Goal: Information Seeking & Learning: Learn about a topic

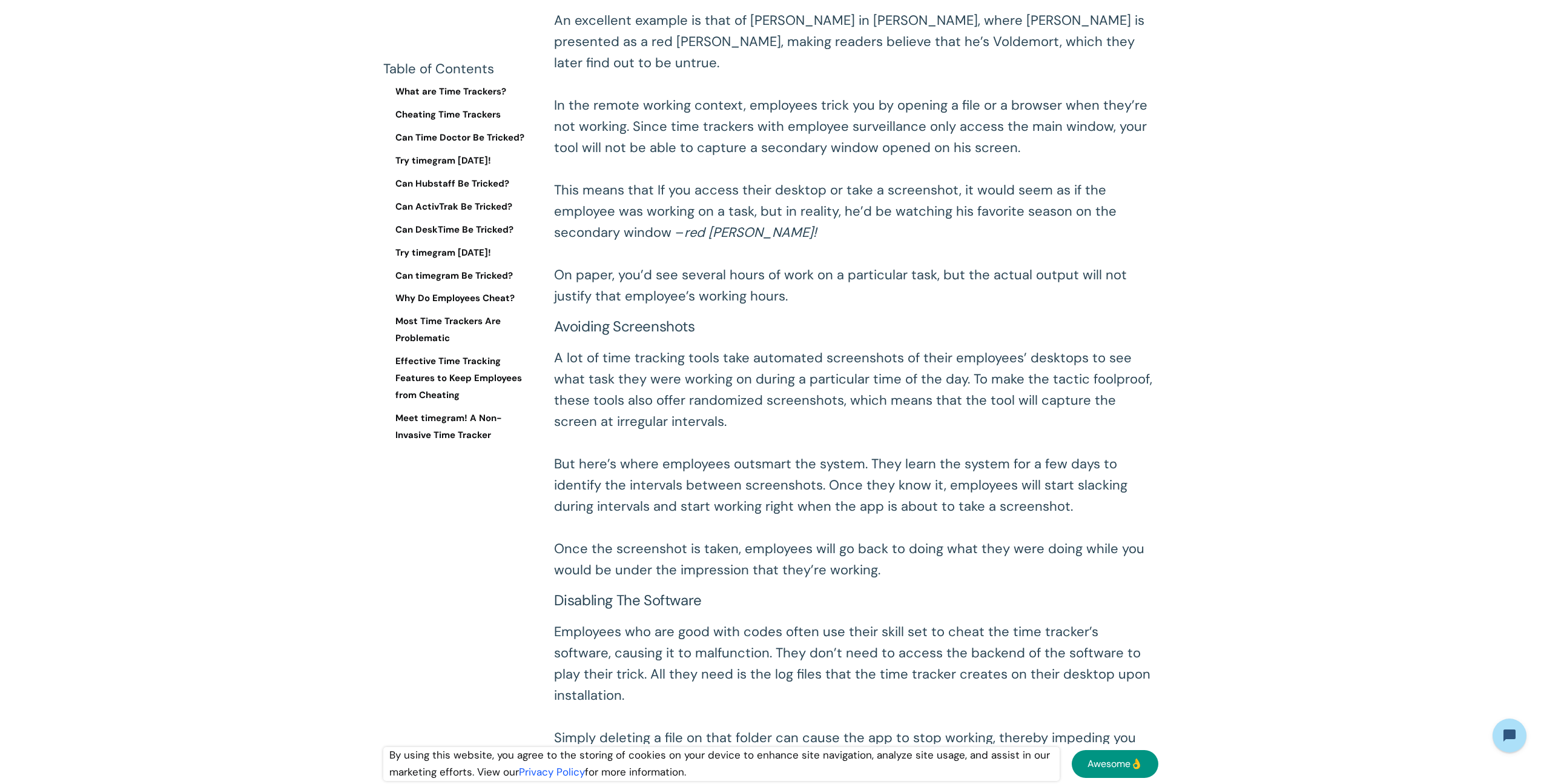
scroll to position [1747, 0]
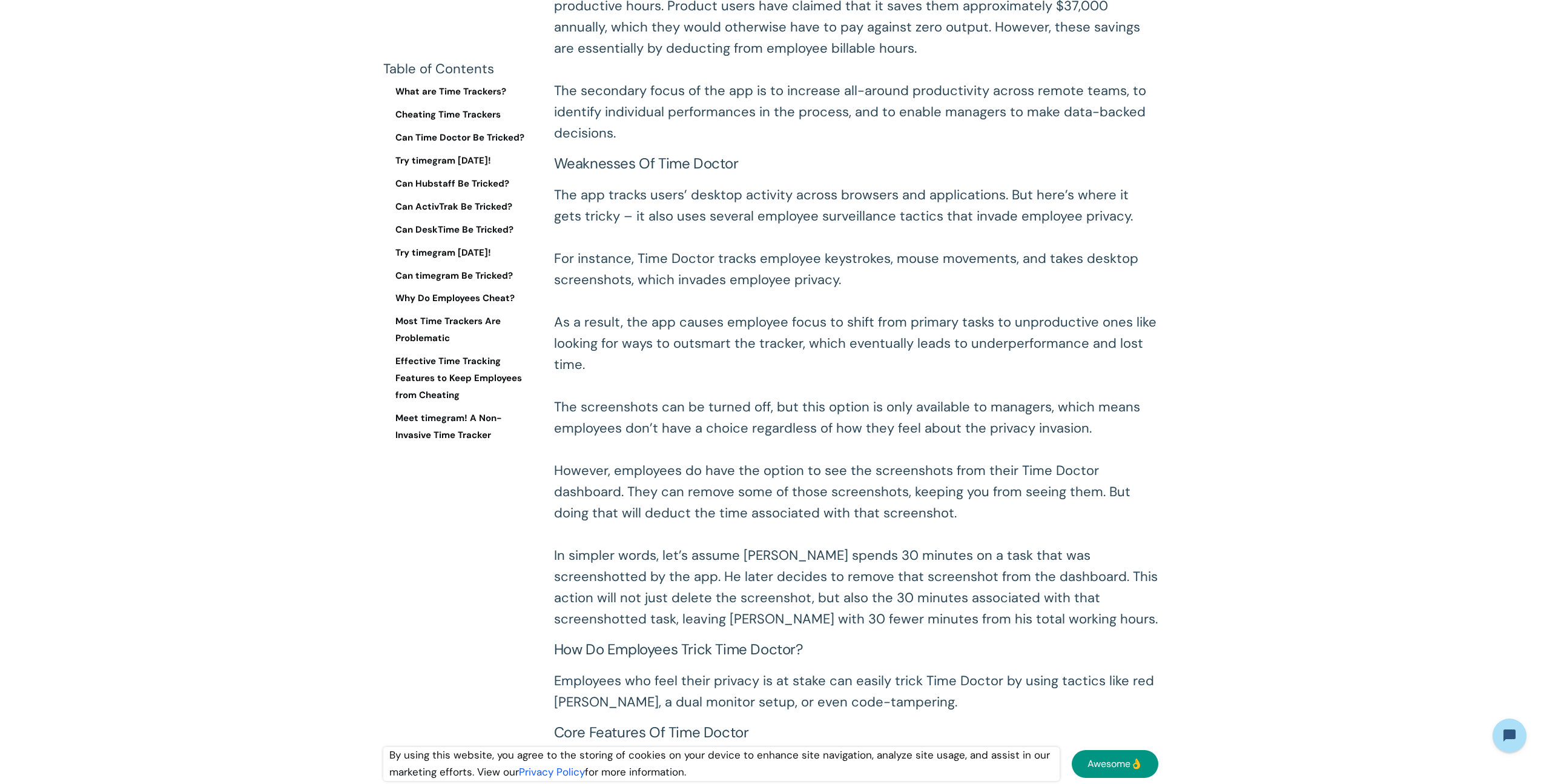
scroll to position [4326, 0]
drag, startPoint x: 1202, startPoint y: 344, endPoint x: 1202, endPoint y: 767, distance: 423.0
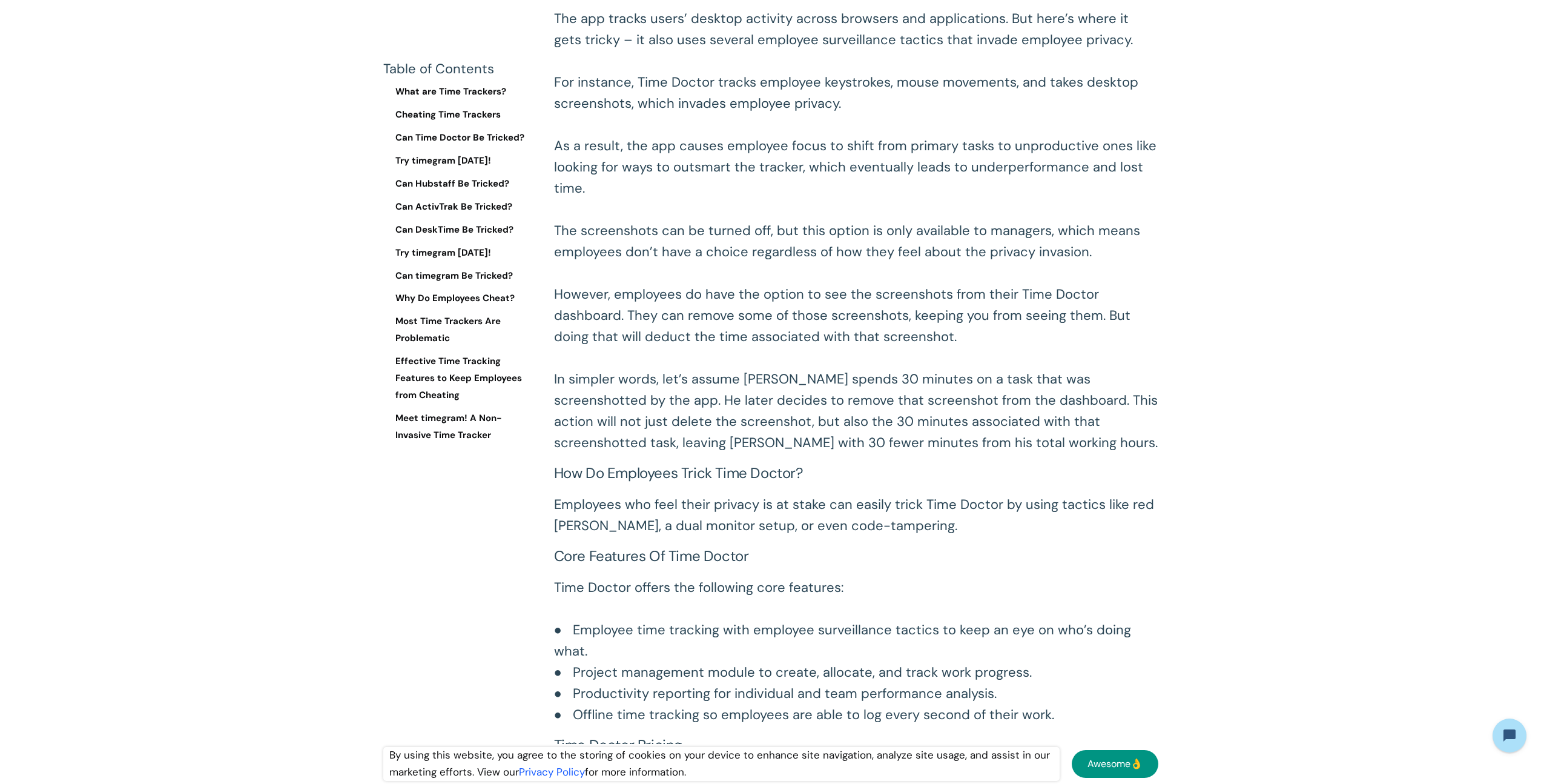
scroll to position [4557, 0]
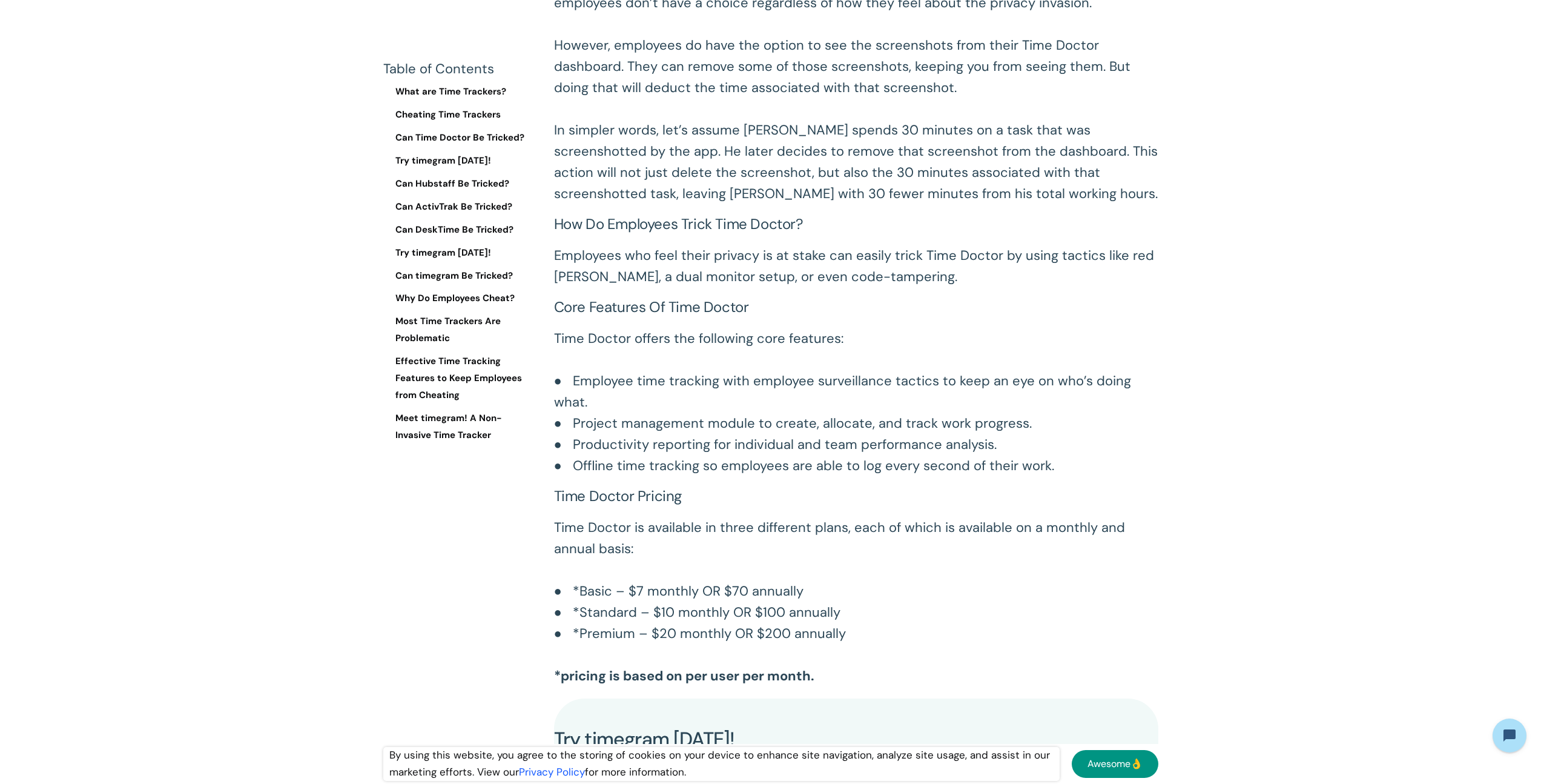
scroll to position [4766, 0]
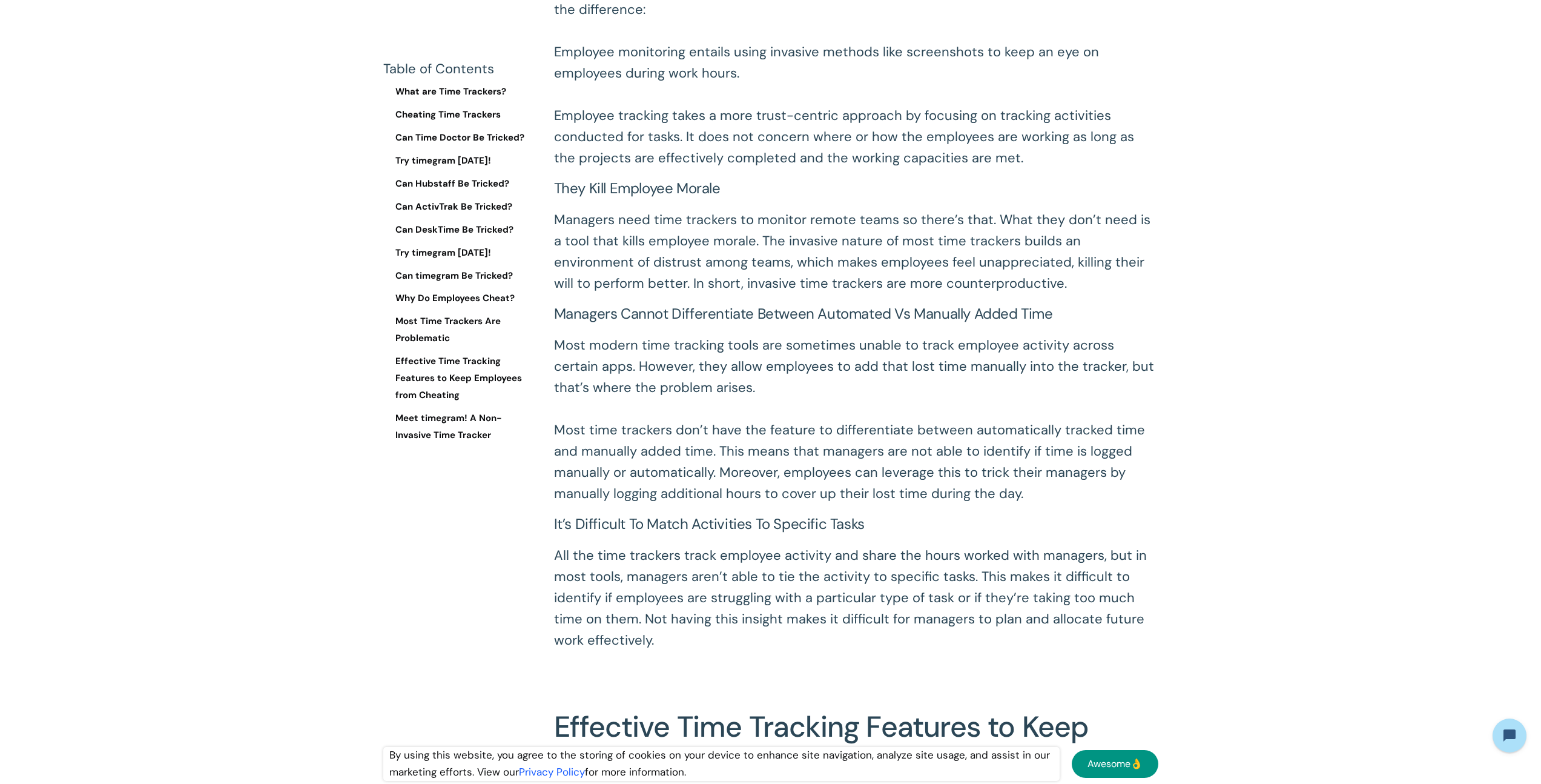
scroll to position [14565, 0]
